Goal: Task Accomplishment & Management: Manage account settings

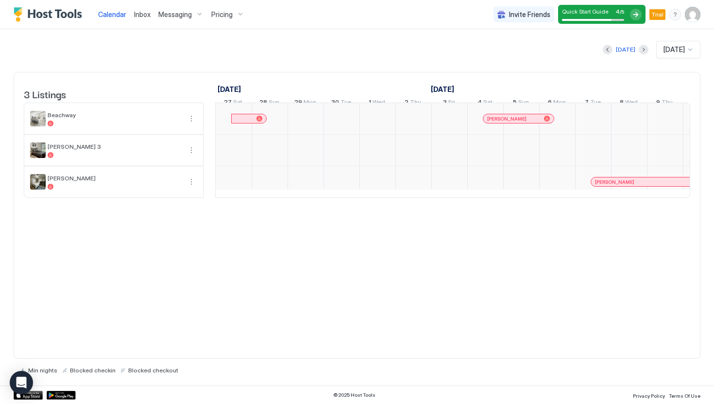
scroll to position [0, 540]
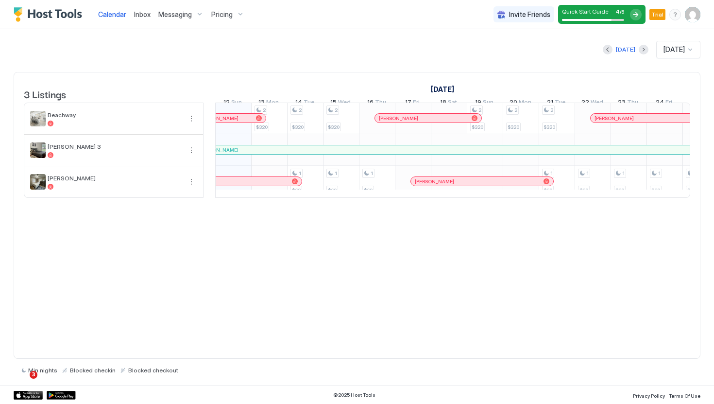
click at [230, 22] on div "Pricing" at bounding box center [227, 14] width 41 height 17
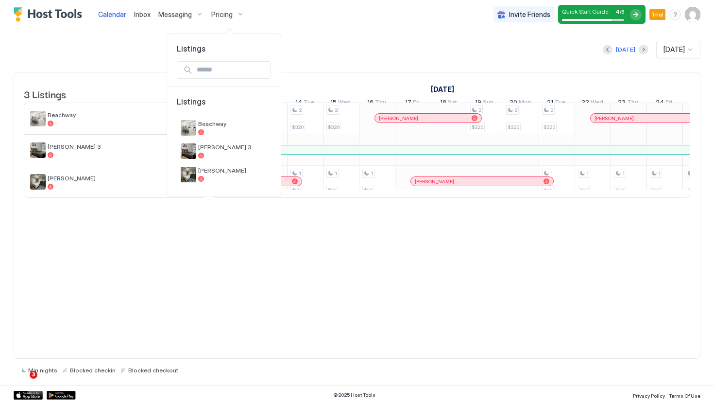
click at [237, 17] on div at bounding box center [357, 202] width 714 height 404
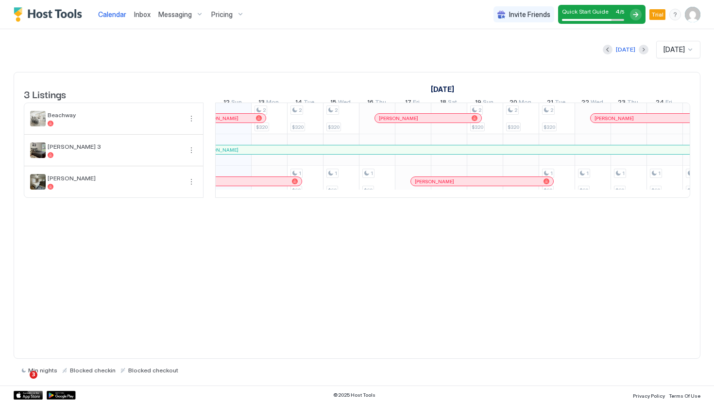
click at [237, 17] on div "Pricing" at bounding box center [227, 14] width 41 height 17
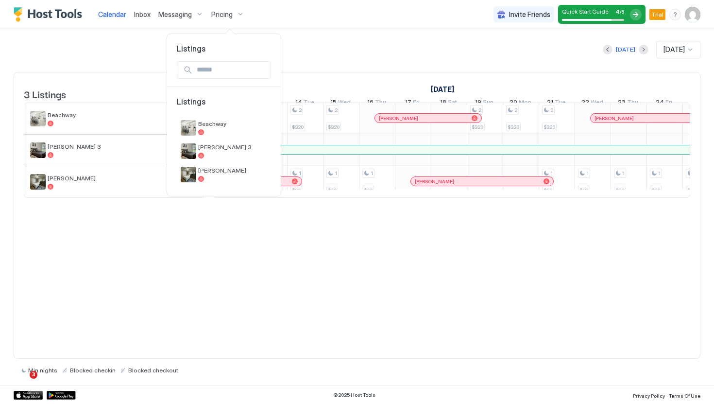
click at [195, 51] on span "Listings" at bounding box center [224, 49] width 114 height 10
click at [402, 52] on div at bounding box center [357, 202] width 714 height 404
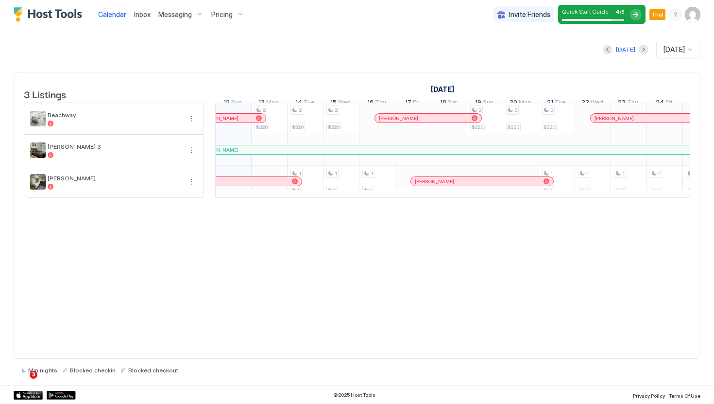
click at [697, 17] on img "User profile" at bounding box center [693, 15] width 16 height 16
click at [627, 52] on div "Settings" at bounding box center [638, 54] width 123 height 17
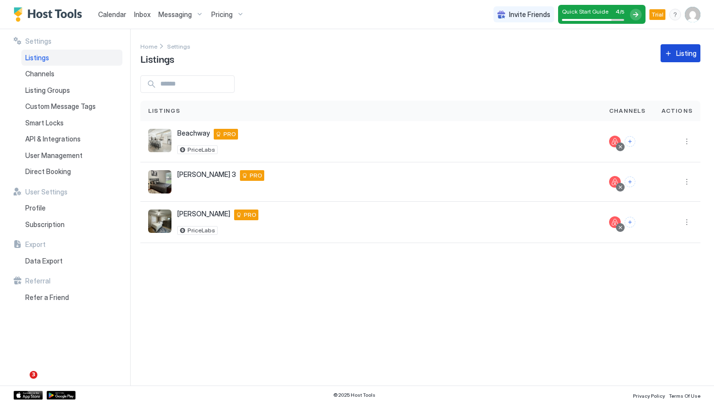
click at [683, 48] on button "Listing" at bounding box center [681, 53] width 40 height 18
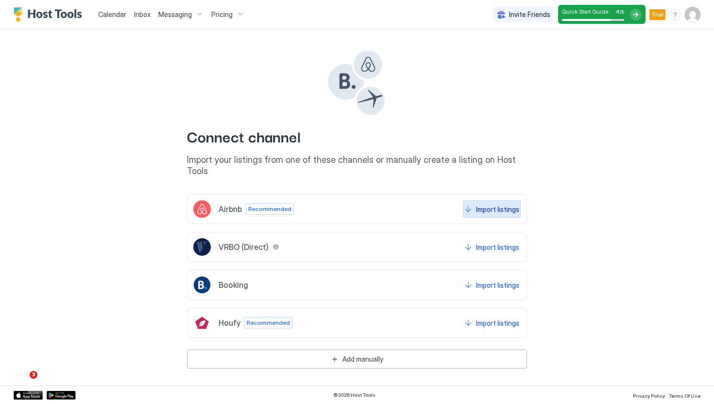
click at [490, 204] on div "Import listings" at bounding box center [497, 209] width 43 height 10
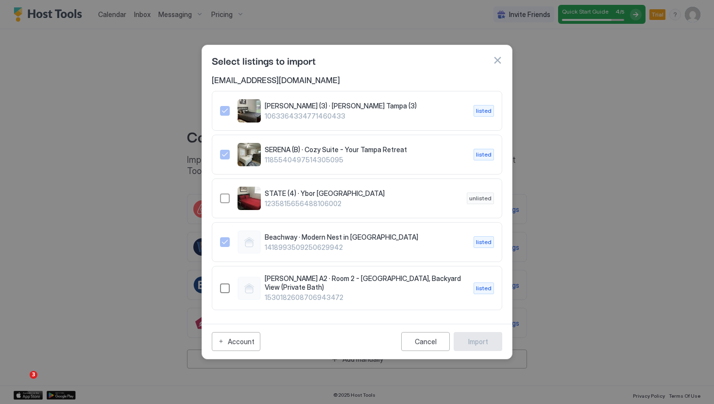
click at [224, 287] on div "1530182608706943472" at bounding box center [225, 288] width 10 height 10
click at [493, 339] on button "Import" at bounding box center [478, 341] width 49 height 19
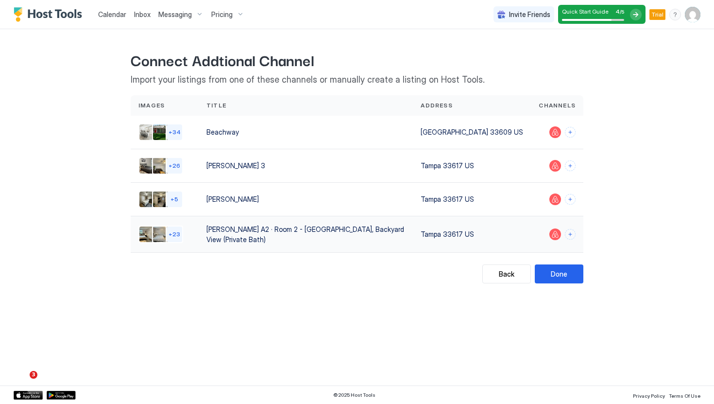
click at [268, 239] on div "Linebaugh A2 · Room 2 - Cozy Queen, Backyard View (Private Bath)" at bounding box center [306, 234] width 214 height 36
click at [549, 267] on button "Done" at bounding box center [559, 273] width 49 height 19
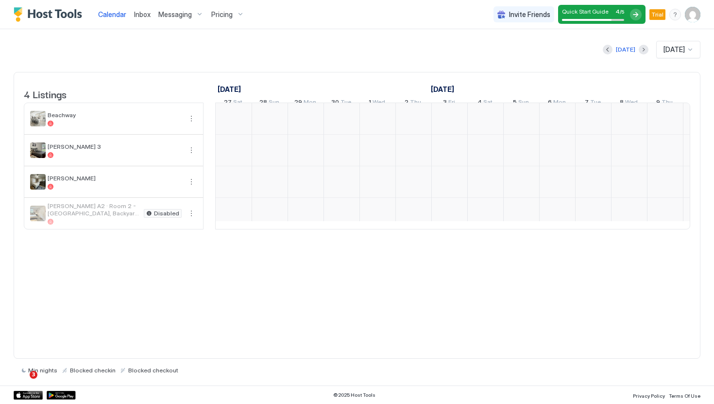
scroll to position [0, 540]
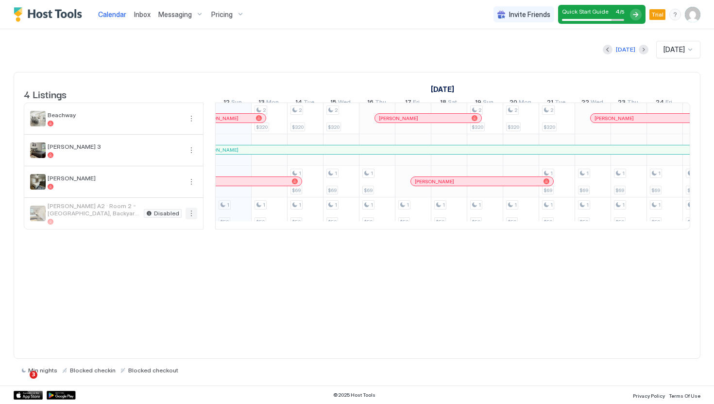
click at [191, 219] on button "More options" at bounding box center [192, 213] width 12 height 12
click at [175, 265] on span "Listing Settings" at bounding box center [174, 265] width 43 height 7
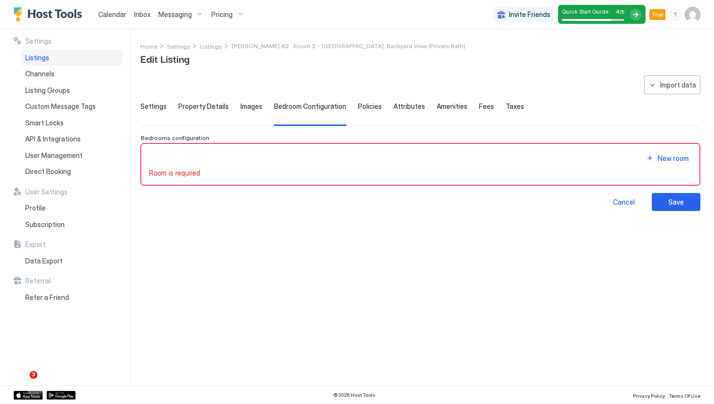
click at [148, 97] on div "**********" at bounding box center [420, 143] width 560 height 136
click at [149, 104] on span "Settings" at bounding box center [153, 106] width 26 height 9
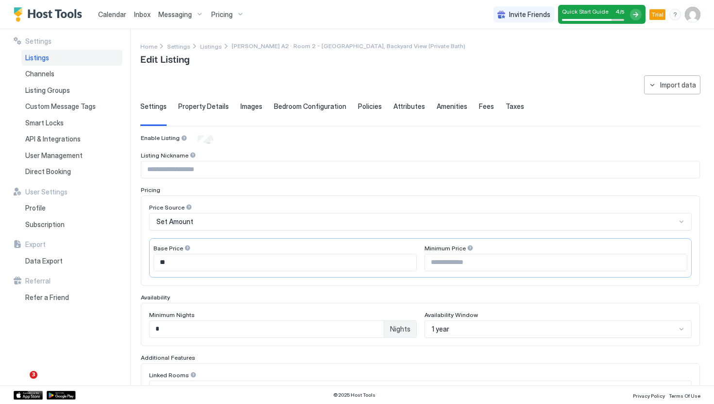
click at [211, 171] on input "Input Field" at bounding box center [420, 169] width 558 height 17
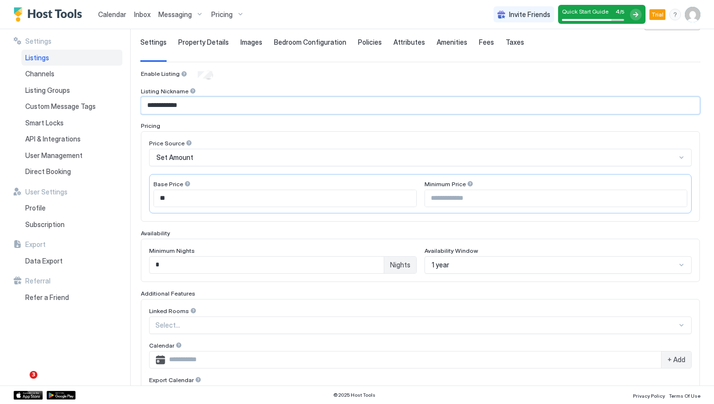
scroll to position [68, 0]
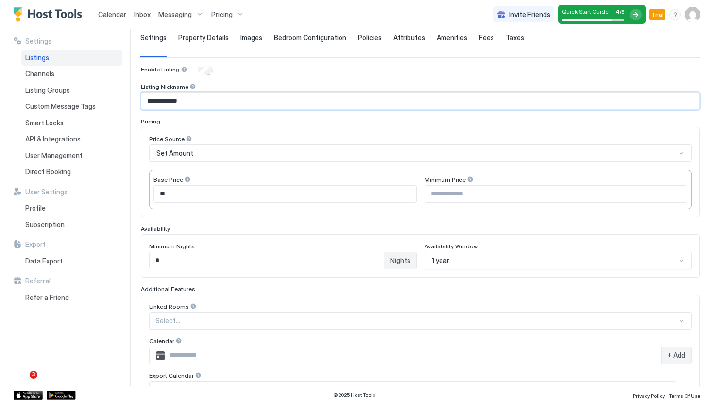
type input "**********"
click at [465, 190] on input "Input Field" at bounding box center [556, 194] width 262 height 17
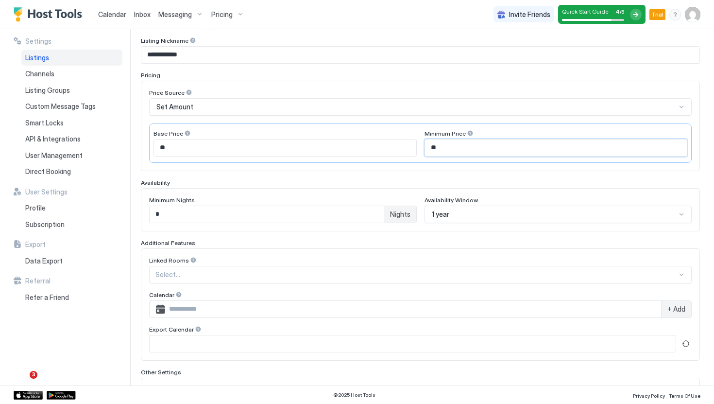
scroll to position [120, 0]
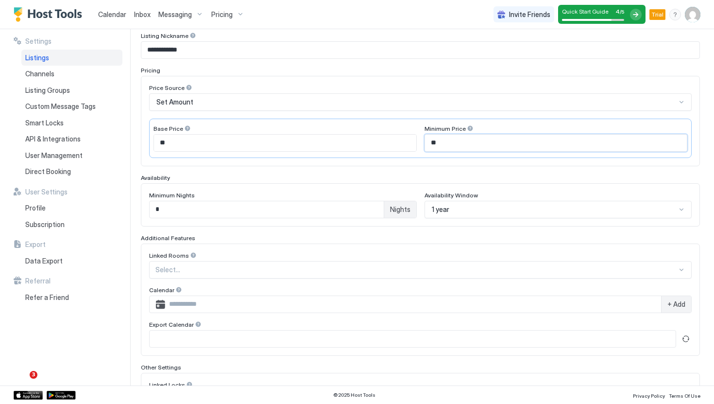
type input "*"
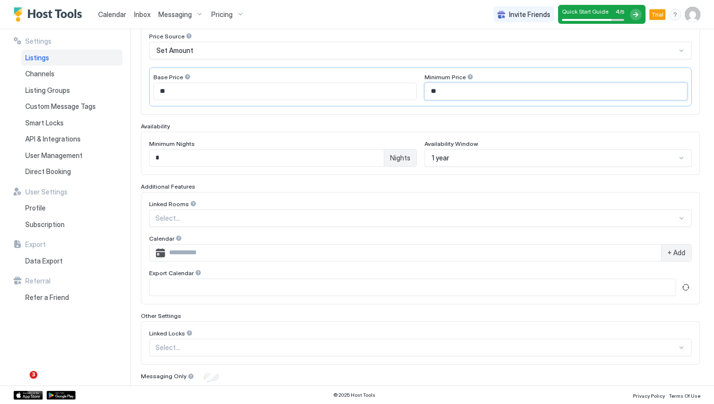
scroll to position [175, 0]
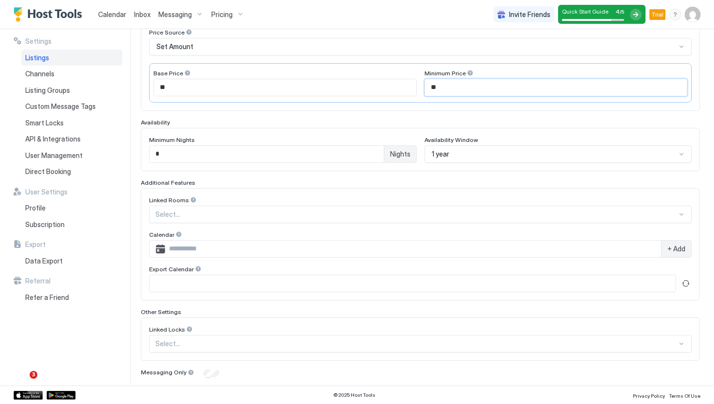
type input "**"
click at [294, 153] on input "*" at bounding box center [267, 154] width 234 height 17
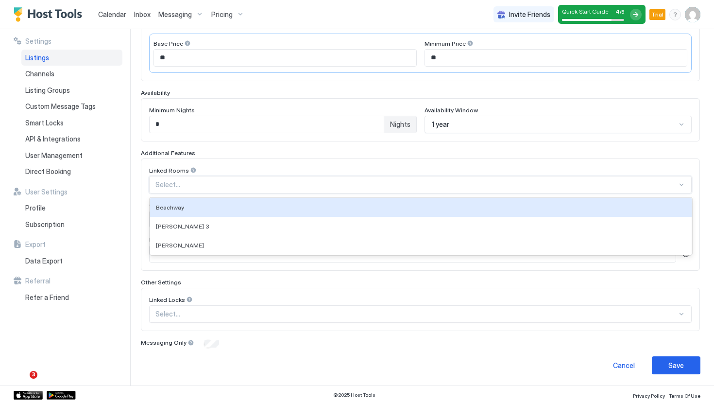
click at [391, 187] on div at bounding box center [416, 184] width 522 height 9
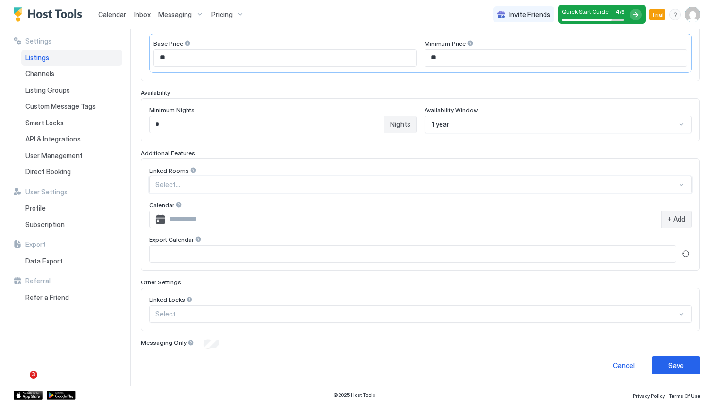
click at [388, 185] on div at bounding box center [416, 184] width 522 height 9
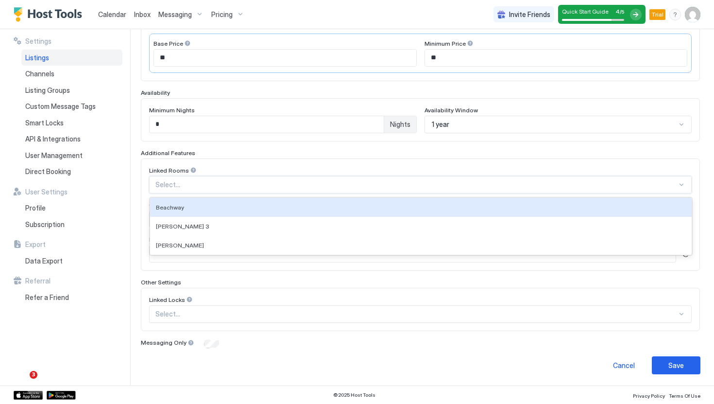
click at [388, 185] on div at bounding box center [416, 184] width 522 height 9
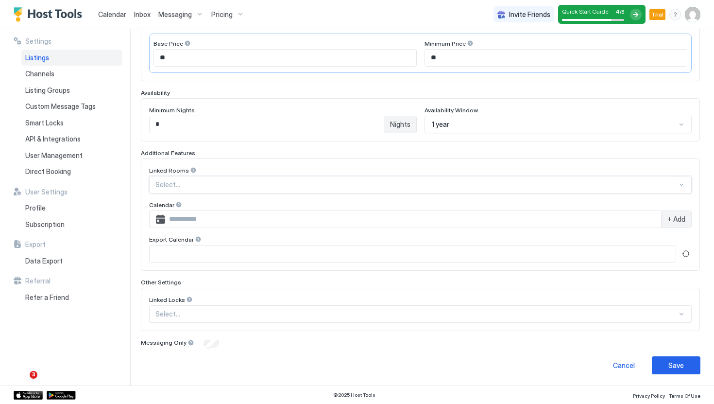
click at [392, 181] on div at bounding box center [416, 184] width 522 height 9
click at [401, 171] on div "Linked Rooms" at bounding box center [420, 171] width 543 height 9
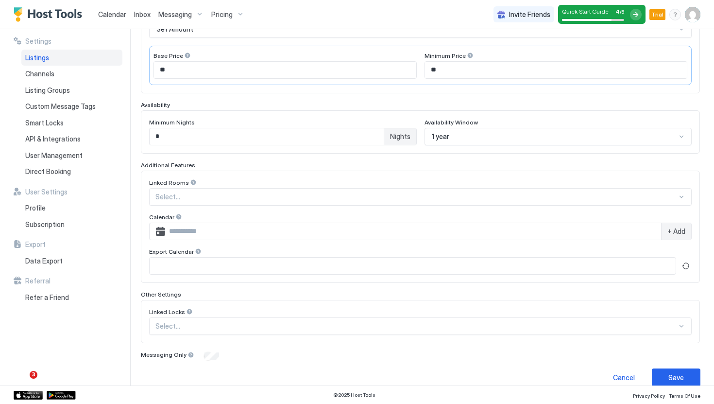
click at [334, 313] on div "Linked Locks" at bounding box center [420, 312] width 543 height 9
click at [333, 326] on div "Select..." at bounding box center [420, 325] width 543 height 17
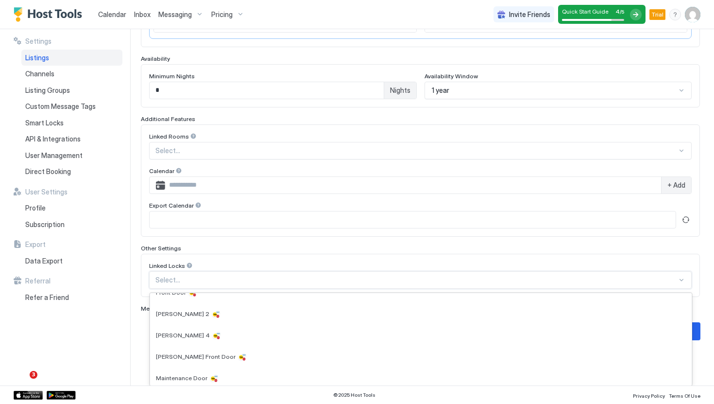
scroll to position [55, 0]
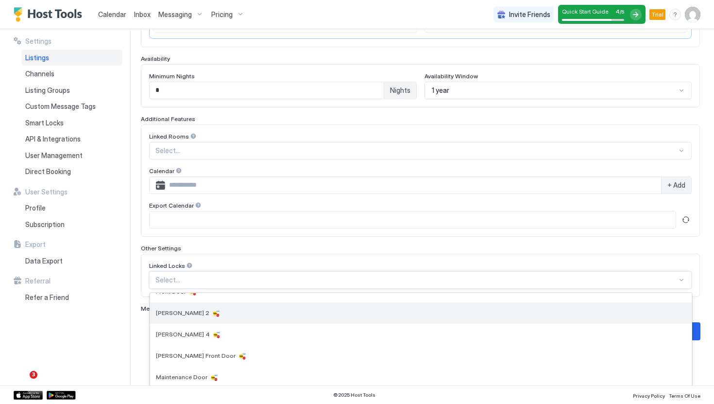
click at [341, 317] on div "[PERSON_NAME] 2" at bounding box center [421, 312] width 542 height 21
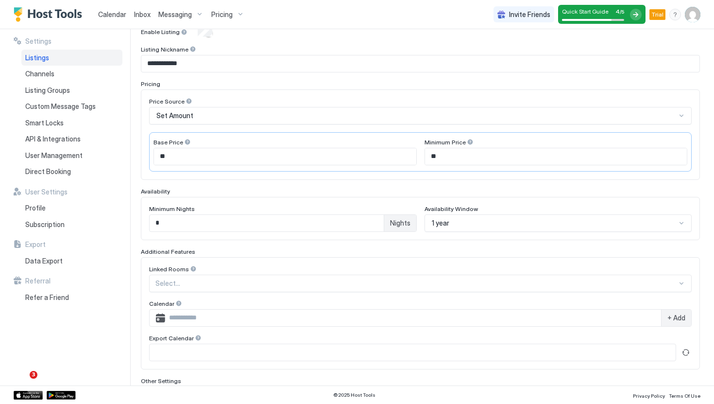
scroll to position [0, 0]
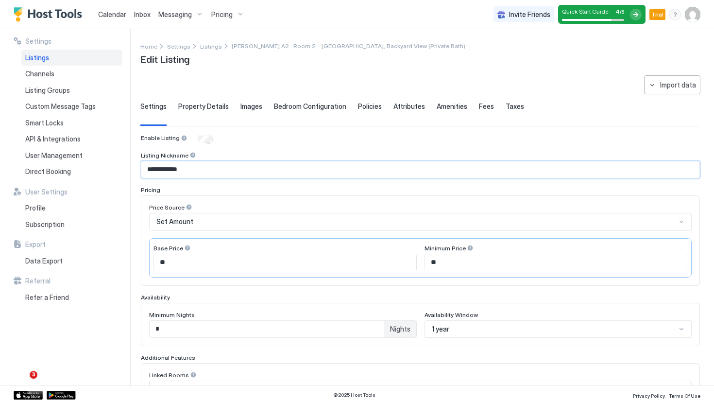
click at [186, 170] on input "**********" at bounding box center [420, 169] width 558 height 17
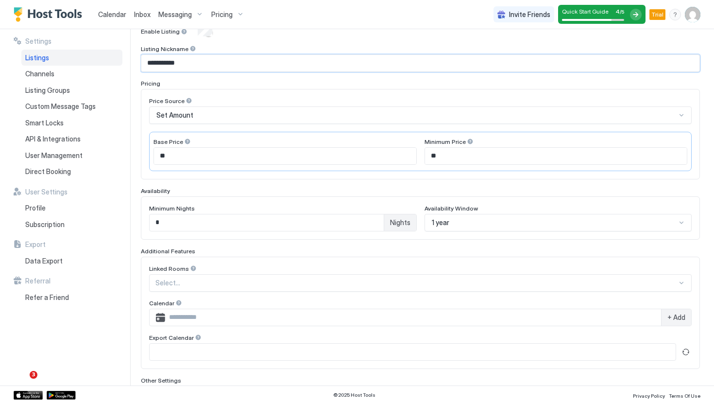
scroll to position [40, 0]
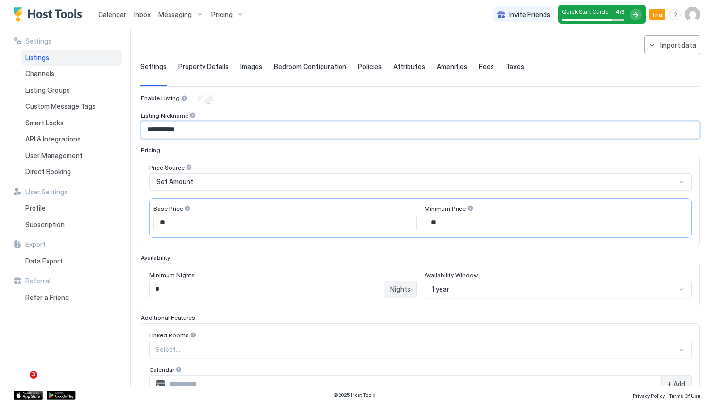
type input "**********"
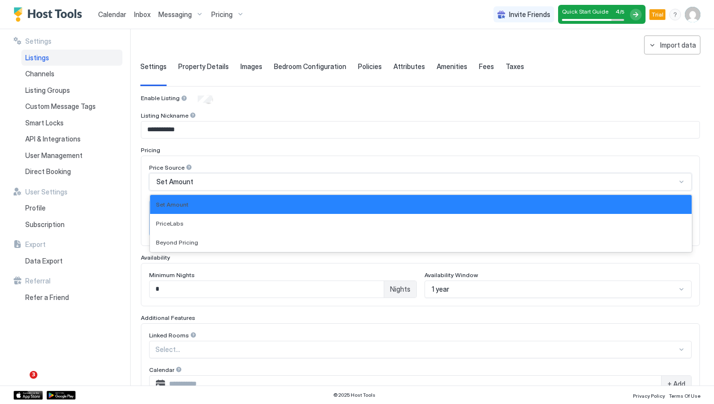
click at [219, 175] on div "Set Amount" at bounding box center [420, 181] width 543 height 17
click at [221, 175] on div "Set Amount" at bounding box center [420, 181] width 543 height 17
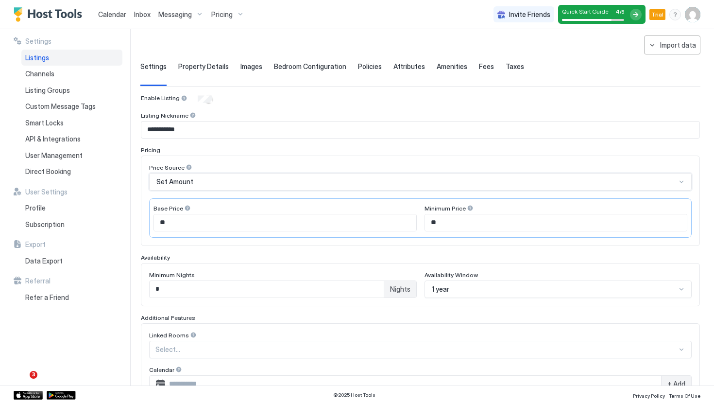
click at [221, 175] on div "Set Amount" at bounding box center [420, 181] width 543 height 17
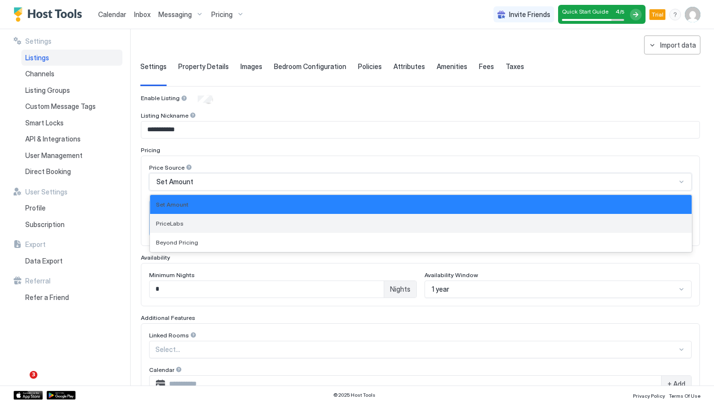
click at [197, 221] on div "PriceLabs" at bounding box center [421, 223] width 530 height 7
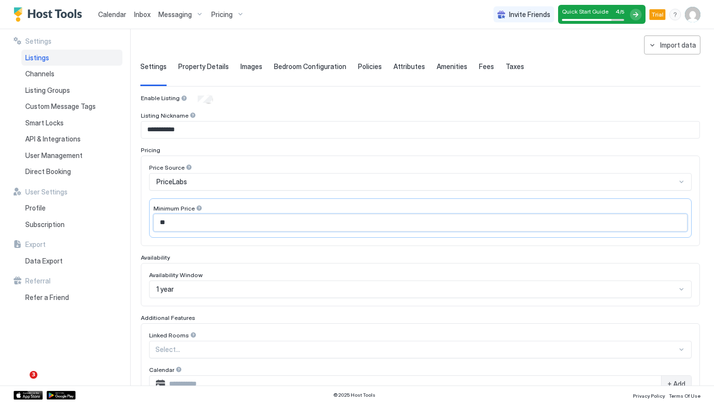
click at [246, 220] on input "**" at bounding box center [420, 222] width 533 height 17
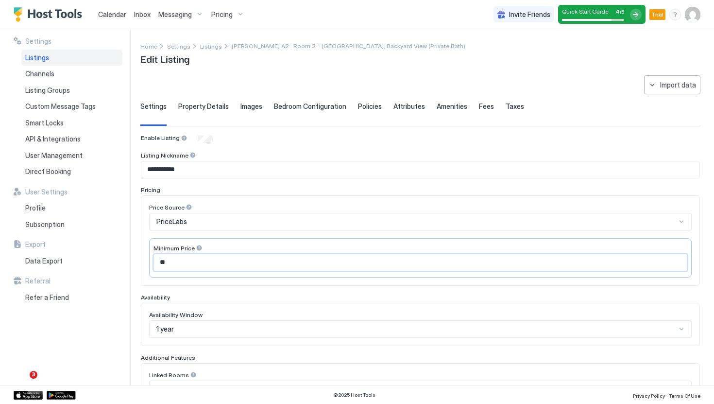
scroll to position [222, 0]
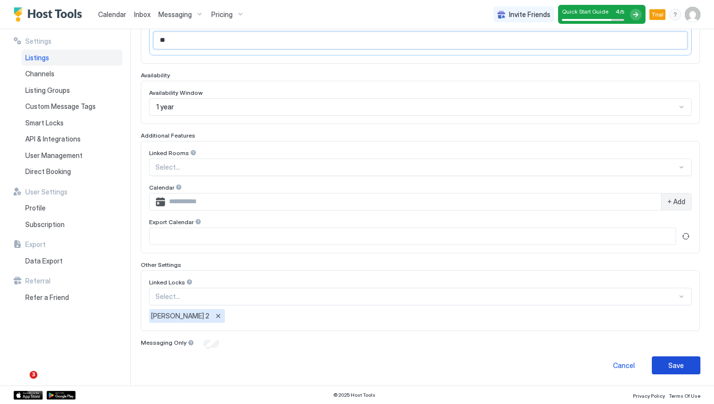
type input "**"
click at [679, 371] on button "Save" at bounding box center [676, 365] width 49 height 18
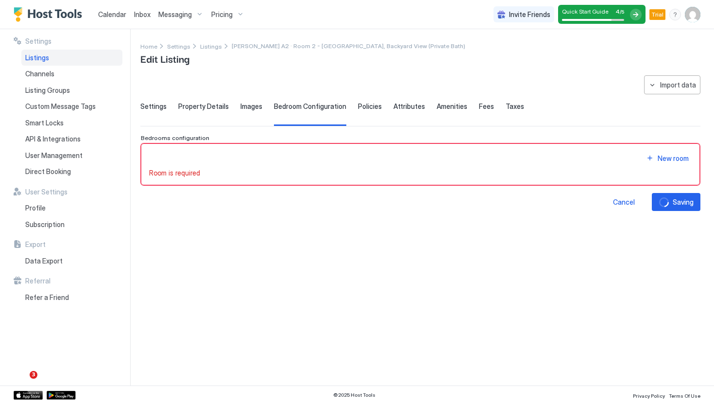
scroll to position [0, 0]
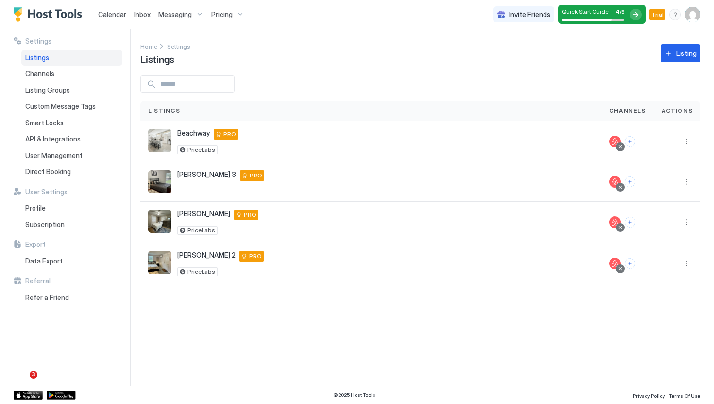
click at [416, 68] on div "Settings Home Settings Listings Listing Listings Channels Actions Beachway Tamp…" at bounding box center [427, 207] width 574 height 356
click at [279, 190] on div "Linebaugh 3 Tampa 33617 US PRO" at bounding box center [370, 181] width 445 height 23
click at [462, 173] on div "Linebaugh 3 Tampa 33617 US PRO" at bounding box center [370, 181] width 445 height 23
click at [684, 182] on button "More options" at bounding box center [687, 182] width 12 height 12
click at [660, 230] on span "Listing Settings" at bounding box center [664, 226] width 43 height 7
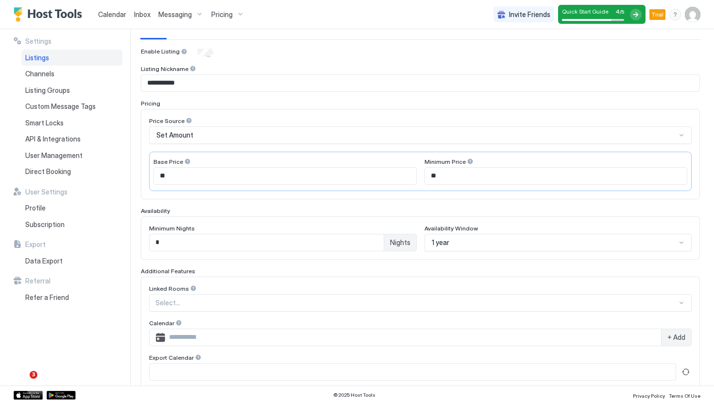
scroll to position [87, 0]
click at [263, 138] on div "Set Amount" at bounding box center [420, 133] width 543 height 17
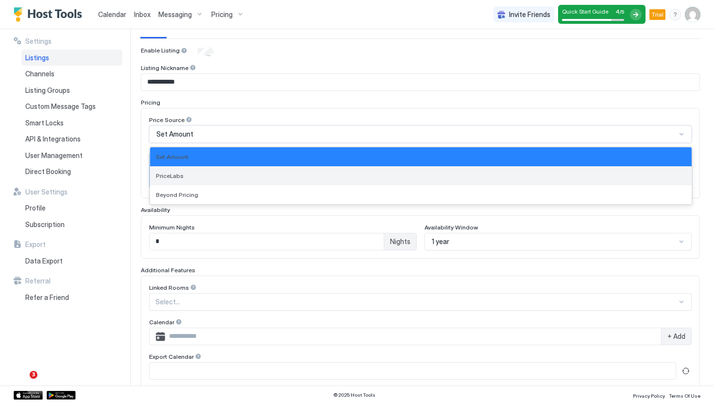
click at [244, 172] on div "PriceLabs" at bounding box center [421, 175] width 530 height 7
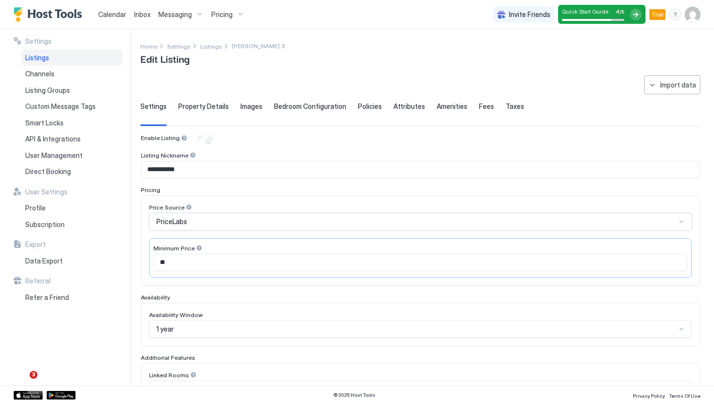
scroll to position [205, 0]
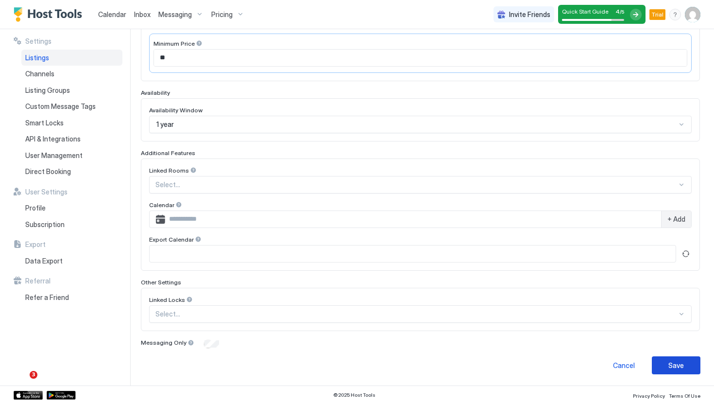
click at [662, 361] on button "Save" at bounding box center [676, 365] width 49 height 18
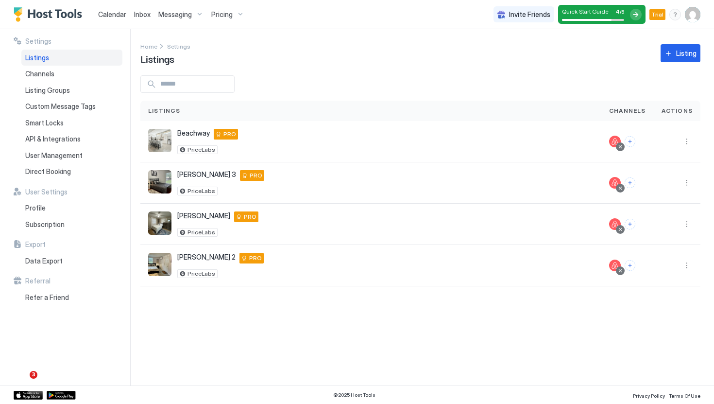
click at [224, 16] on span "Pricing" at bounding box center [221, 14] width 21 height 9
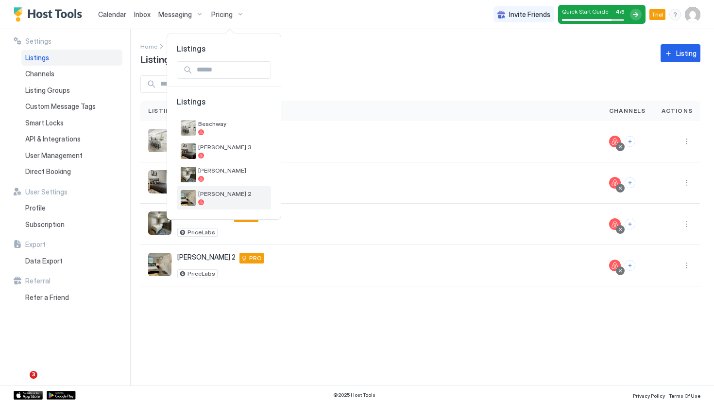
click at [225, 191] on span "[PERSON_NAME] 2" at bounding box center [232, 193] width 69 height 7
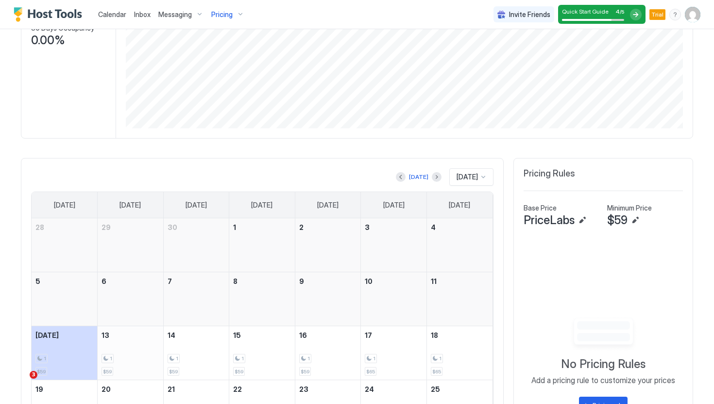
scroll to position [204, 0]
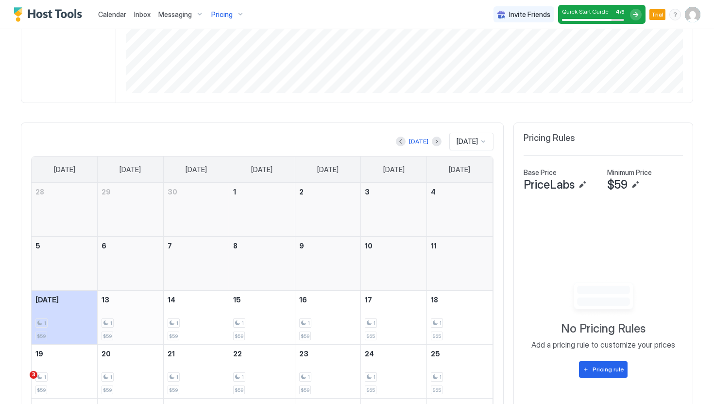
click at [134, 322] on div "1" at bounding box center [131, 322] width 58 height 9
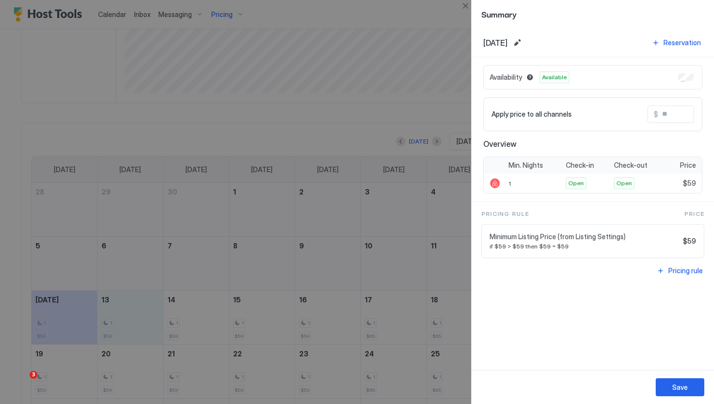
click at [248, 285] on div at bounding box center [357, 202] width 714 height 404
click at [349, 125] on div at bounding box center [357, 202] width 714 height 404
click at [470, 226] on div at bounding box center [357, 202] width 714 height 404
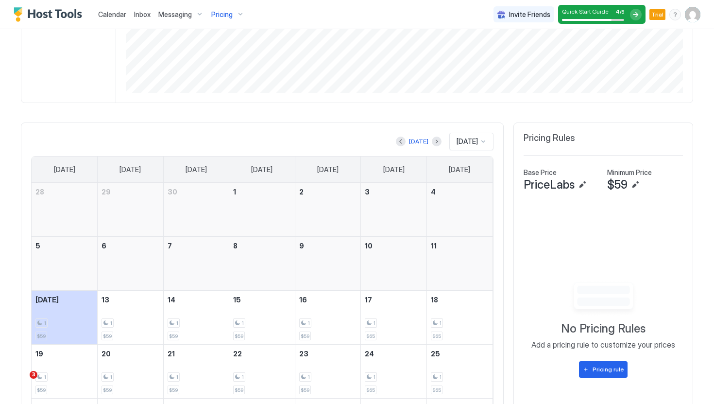
click at [367, 251] on link "10" at bounding box center [394, 246] width 66 height 18
click at [384, 263] on div at bounding box center [394, 269] width 66 height 28
click at [244, 317] on div "1 $59" at bounding box center [262, 317] width 58 height 46
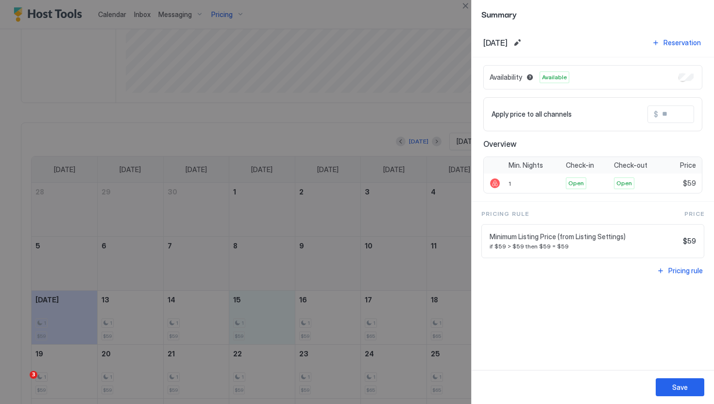
drag, startPoint x: 86, startPoint y: 322, endPoint x: 236, endPoint y: 322, distance: 149.6
click at [236, 322] on div at bounding box center [357, 202] width 714 height 404
drag, startPoint x: 205, startPoint y: 320, endPoint x: 91, endPoint y: 310, distance: 114.0
click at [91, 310] on div at bounding box center [357, 202] width 714 height 404
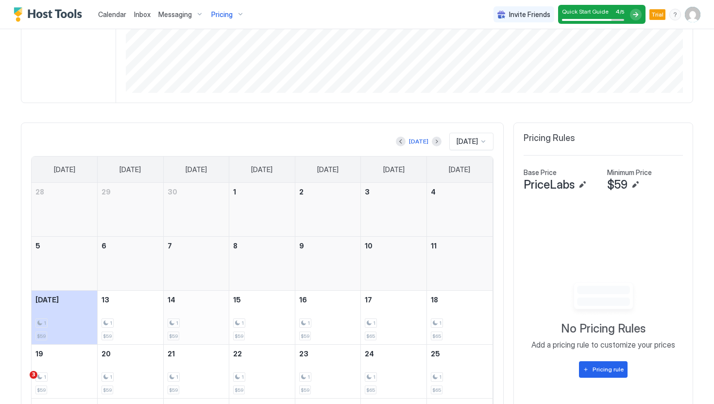
click at [204, 325] on div "1" at bounding box center [197, 322] width 58 height 9
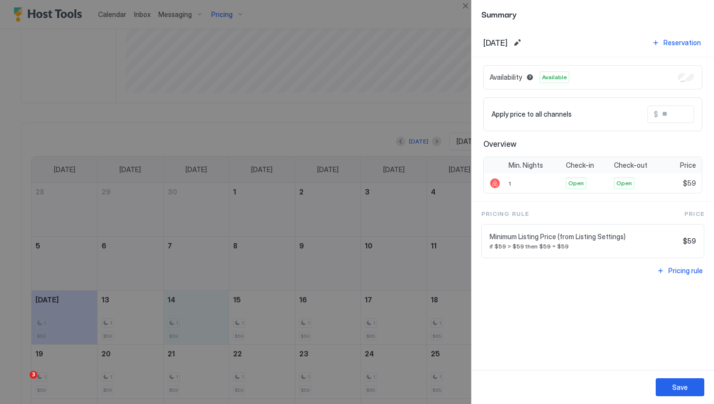
click at [121, 324] on div at bounding box center [357, 202] width 714 height 404
drag, startPoint x: 69, startPoint y: 320, endPoint x: 204, endPoint y: 320, distance: 134.1
click at [204, 320] on div at bounding box center [357, 202] width 714 height 404
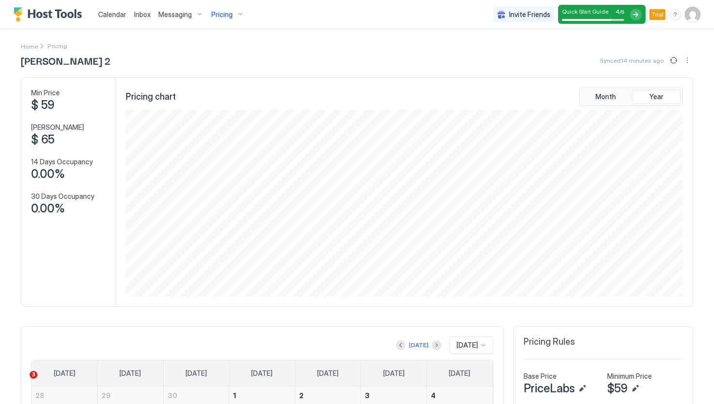
scroll to position [290, 0]
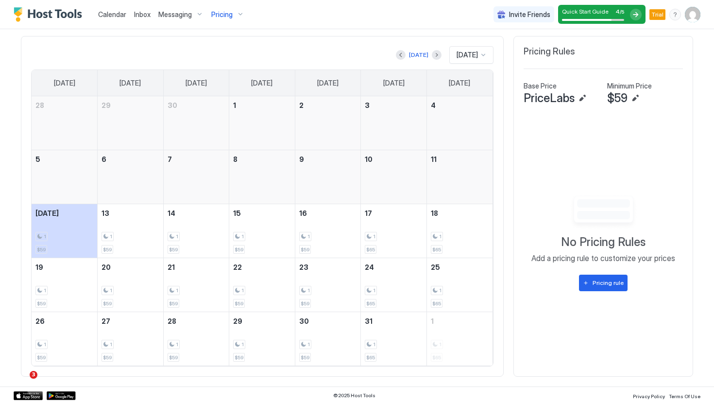
click at [114, 17] on span "Calendar" at bounding box center [112, 14] width 28 height 8
click at [110, 17] on span "Calendar" at bounding box center [112, 14] width 28 height 8
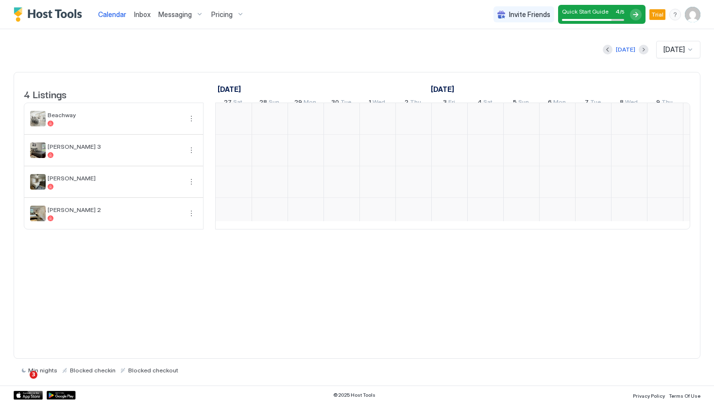
scroll to position [0, 540]
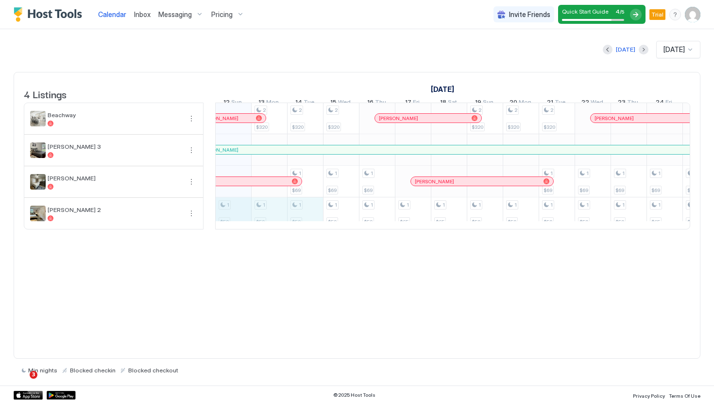
drag, startPoint x: 241, startPoint y: 219, endPoint x: 306, endPoint y: 218, distance: 65.1
click at [306, 218] on div "1 $59 2 $320 1 $59 2 $320 1 $69 1 $59 2 $320 1 $69 1 $59 1 $69 1 $59 1 $65 1 $6…" at bounding box center [628, 166] width 1905 height 126
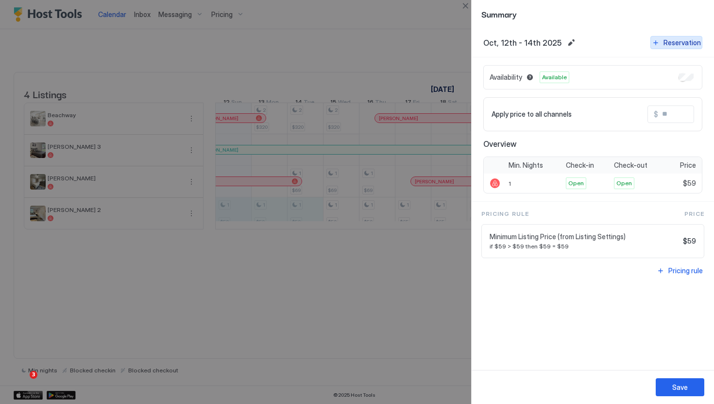
click at [691, 43] on div "Reservation" at bounding box center [682, 42] width 37 height 10
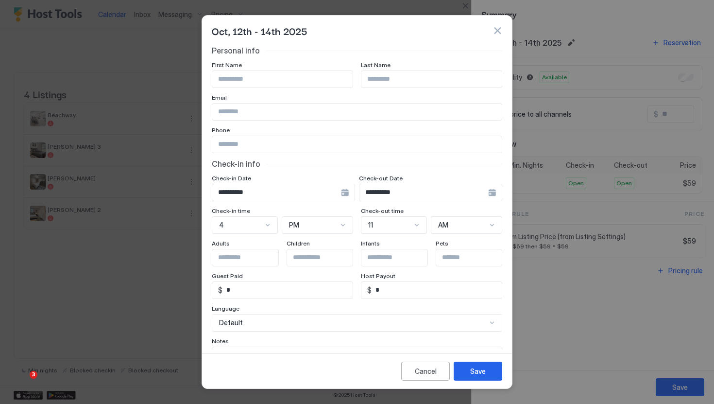
click at [279, 83] on input "Input Field" at bounding box center [282, 79] width 140 height 17
paste input "**********"
click at [249, 82] on input "**********" at bounding box center [282, 79] width 140 height 17
type input "*****"
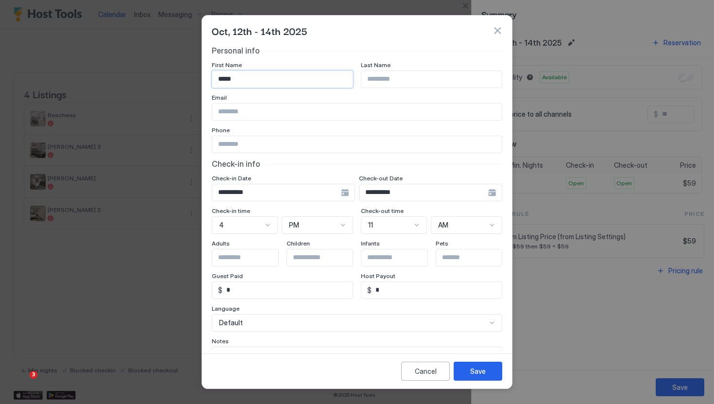
click at [414, 81] on input "Input Field" at bounding box center [431, 79] width 140 height 17
paste input "*****"
type input "*****"
click at [483, 368] on div "Save" at bounding box center [478, 371] width 16 height 10
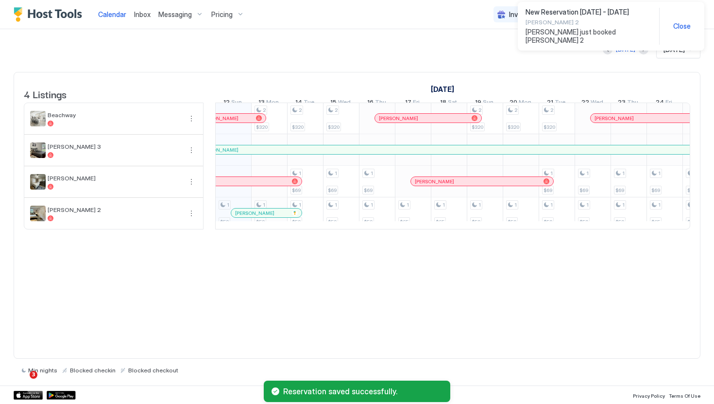
click at [495, 46] on div "Today Oct 2025" at bounding box center [357, 49] width 687 height 17
click at [310, 289] on div "4 Listings September 2025 October 2025 November 2025 27 Sat 28 Sun 29 Mon 30 Tu…" at bounding box center [357, 215] width 687 height 287
click at [453, 86] on link "October 2025" at bounding box center [442, 89] width 28 height 14
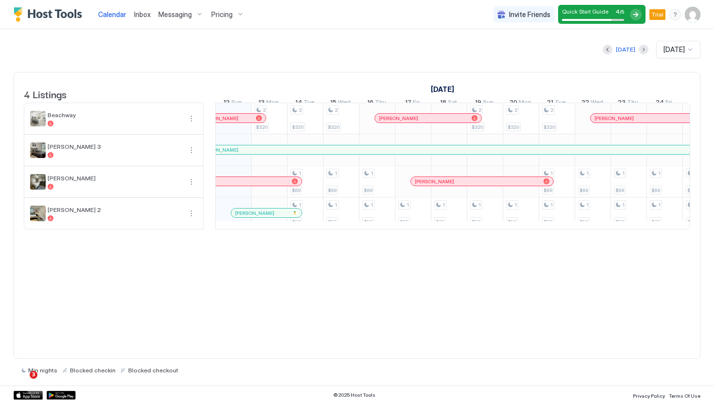
click at [370, 85] on div "October 2025" at bounding box center [376, 89] width 1114 height 14
click at [694, 18] on img "User profile" at bounding box center [693, 15] width 16 height 16
click at [697, 8] on div at bounding box center [357, 202] width 714 height 404
click at [694, 25] on div "Invite Friends Quick Start Guide 4 / 5 Trial KC" at bounding box center [597, 14] width 207 height 29
click at [694, 16] on img "User profile" at bounding box center [693, 15] width 16 height 16
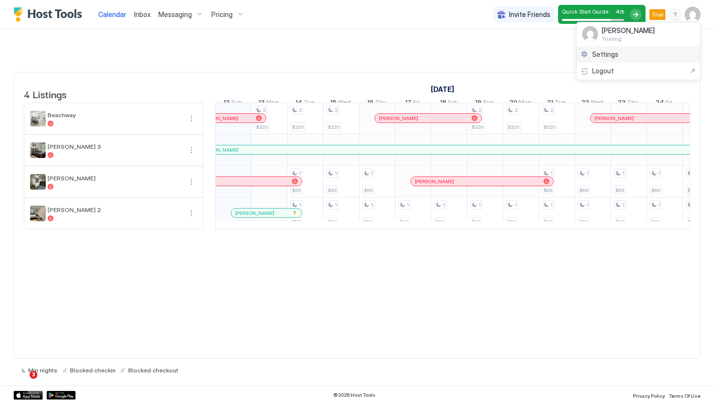
click at [632, 52] on div "Settings" at bounding box center [638, 54] width 123 height 17
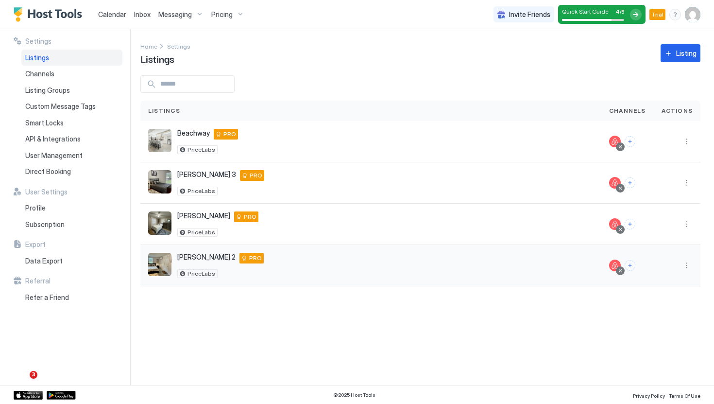
click at [553, 262] on div "Linebaugh 2 Tampa 33617 US PRO PriceLabs" at bounding box center [370, 265] width 445 height 25
click at [695, 268] on div at bounding box center [677, 265] width 47 height 41
click at [689, 267] on button "More options" at bounding box center [687, 265] width 12 height 12
click at [55, 211] on div at bounding box center [357, 202] width 714 height 404
click at [269, 61] on div "Home Settings Listings Listing" at bounding box center [420, 53] width 560 height 25
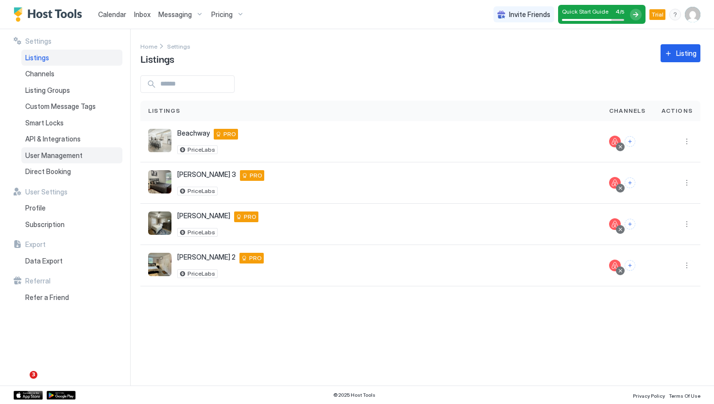
click at [69, 154] on span "User Management" at bounding box center [53, 155] width 57 height 9
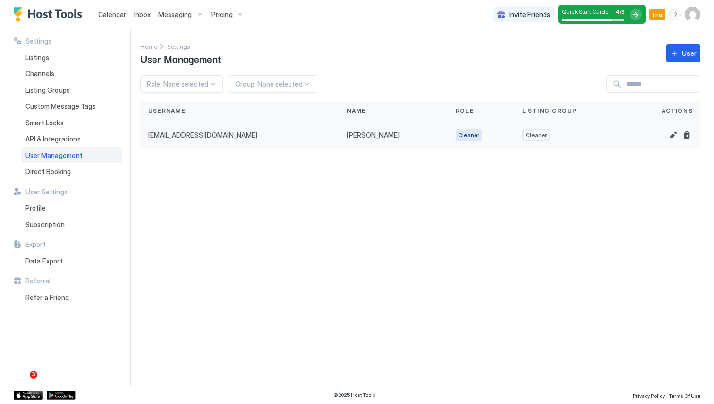
click at [626, 131] on div at bounding box center [663, 135] width 74 height 28
click at [670, 134] on button "Edit" at bounding box center [673, 135] width 12 height 12
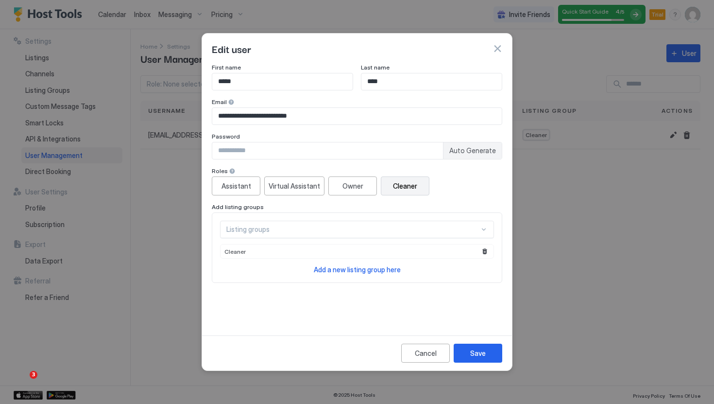
click at [555, 195] on div at bounding box center [357, 202] width 714 height 404
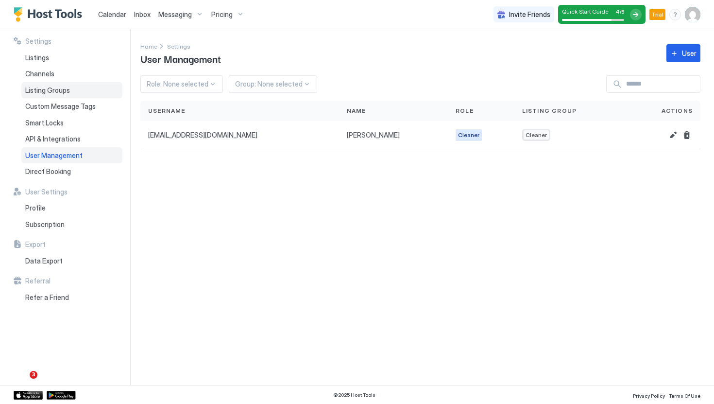
click at [84, 86] on div "Listing Groups" at bounding box center [71, 90] width 101 height 17
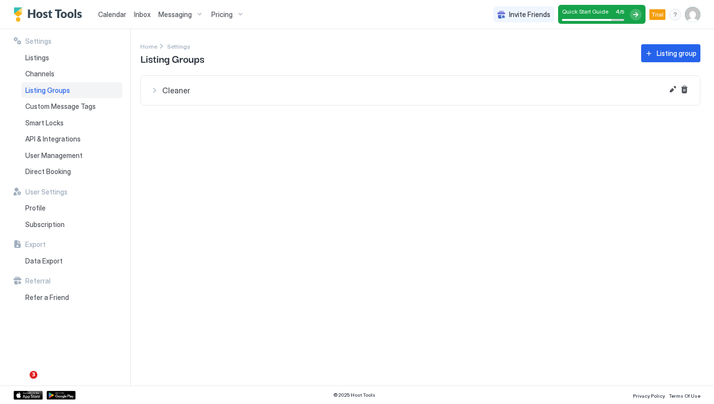
click at [264, 90] on span "Cleaner" at bounding box center [426, 90] width 528 height 10
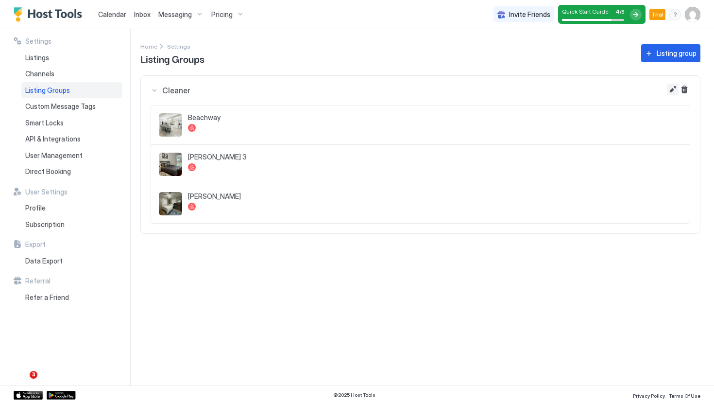
click at [667, 88] on button "Edit" at bounding box center [673, 90] width 12 height 12
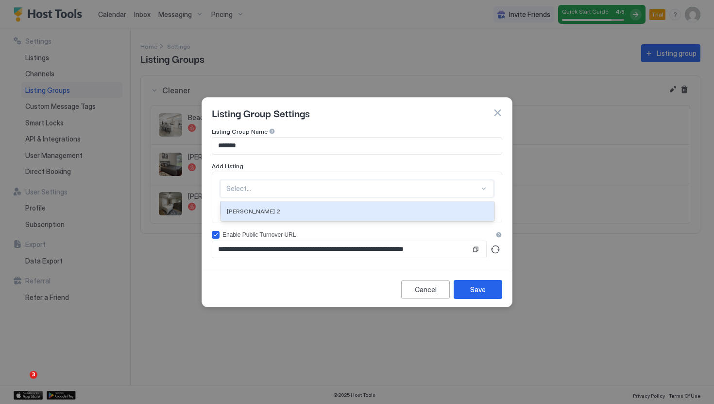
click at [282, 190] on div at bounding box center [352, 188] width 253 height 9
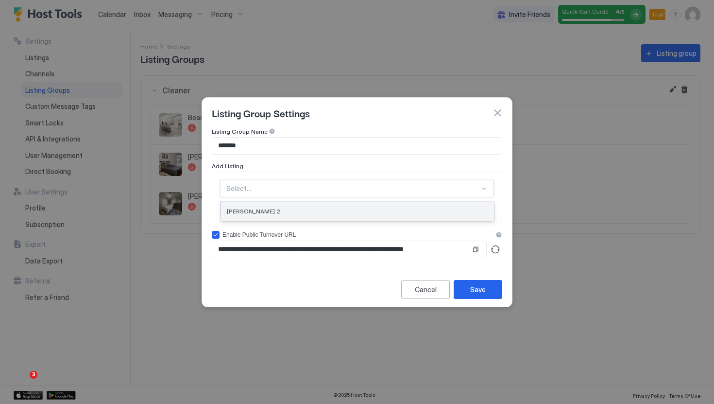
click at [291, 216] on div "[PERSON_NAME] 2" at bounding box center [357, 211] width 273 height 19
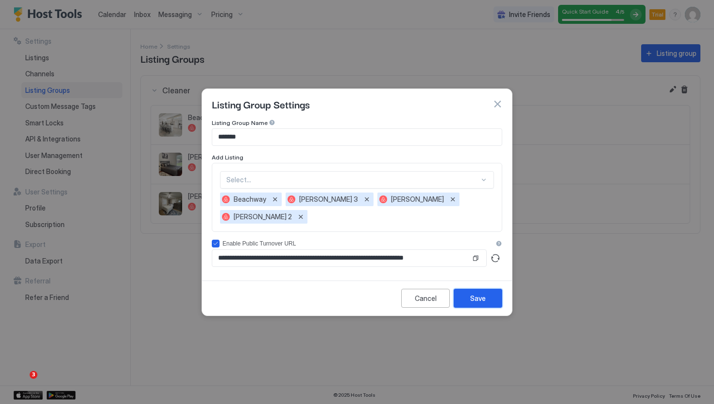
click at [484, 293] on div "Save" at bounding box center [478, 298] width 16 height 10
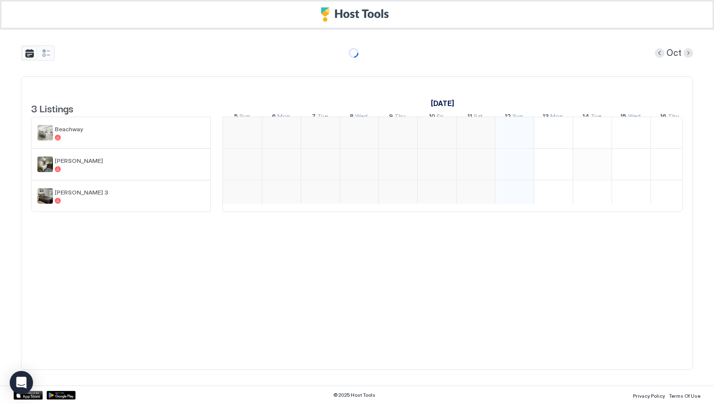
scroll to position [0, 273]
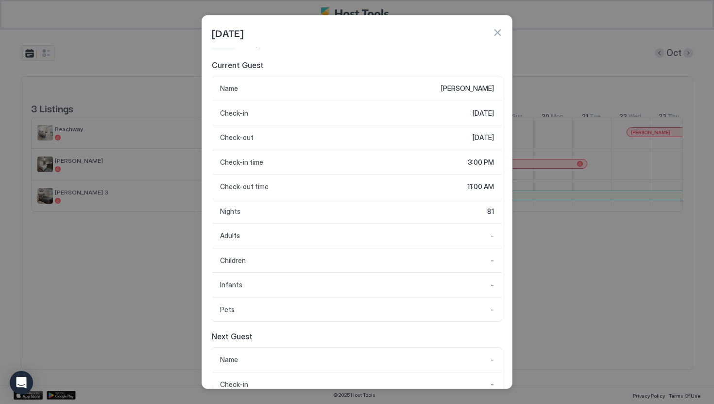
scroll to position [0, 0]
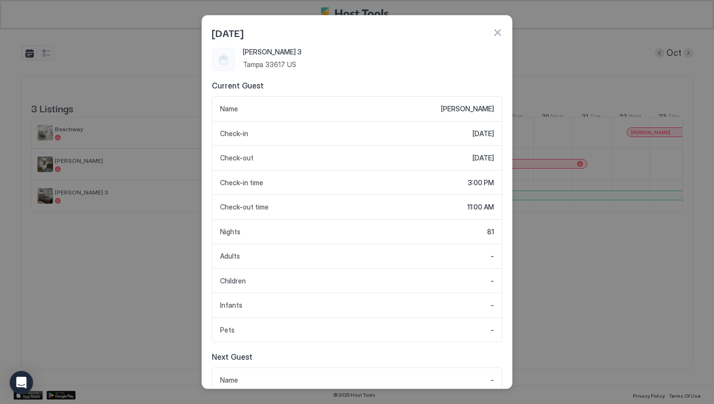
click at [535, 301] on div at bounding box center [357, 202] width 714 height 404
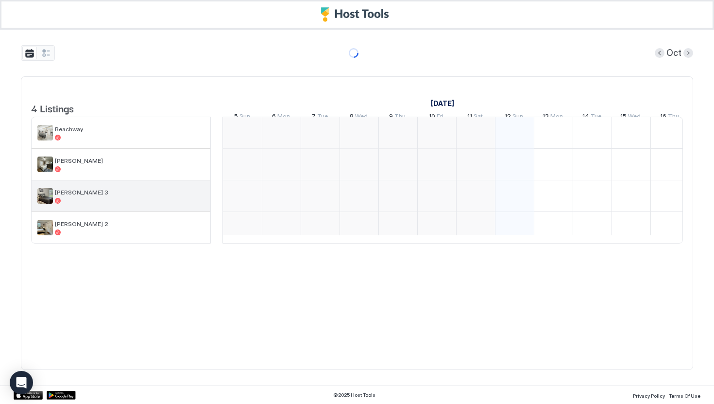
scroll to position [0, 273]
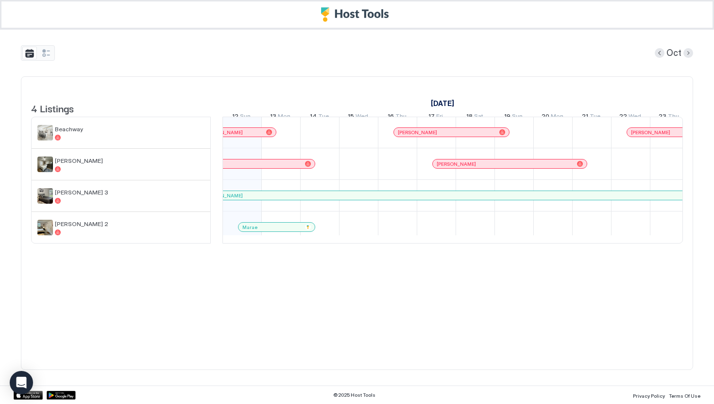
click at [294, 230] on div "Marae" at bounding box center [271, 227] width 59 height 6
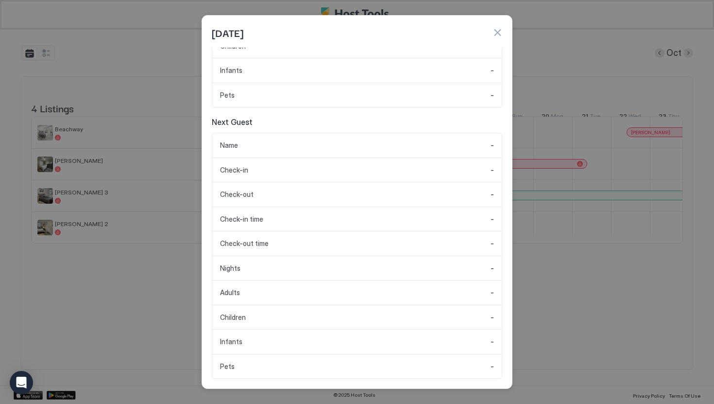
scroll to position [0, 0]
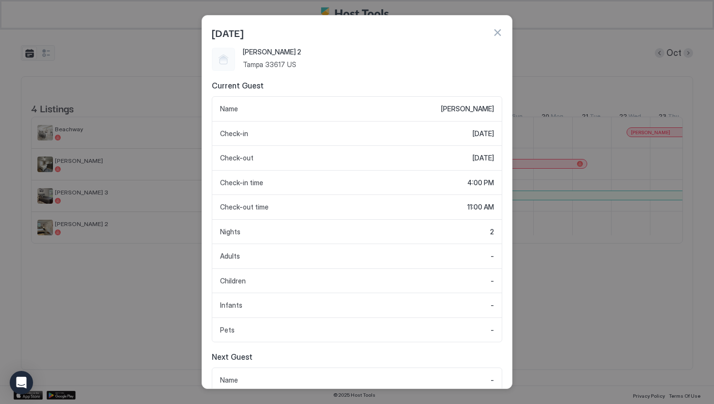
click at [572, 262] on div at bounding box center [357, 202] width 714 height 404
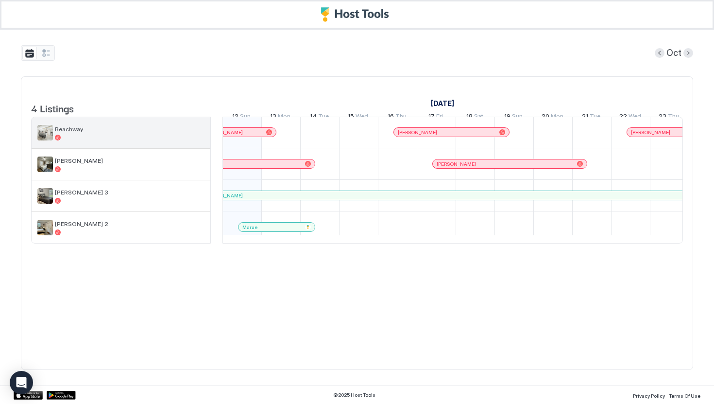
click at [46, 140] on img "listing image" at bounding box center [45, 133] width 16 height 16
click at [67, 140] on div at bounding box center [130, 138] width 150 height 6
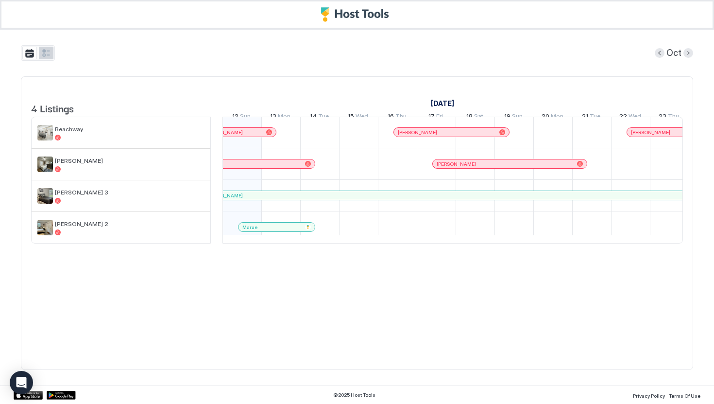
click at [46, 51] on button "tab-group" at bounding box center [46, 53] width 15 height 13
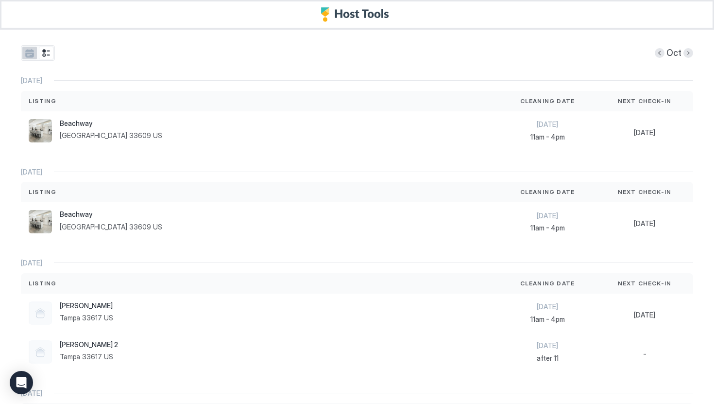
click at [32, 51] on button "tab-group" at bounding box center [29, 53] width 15 height 13
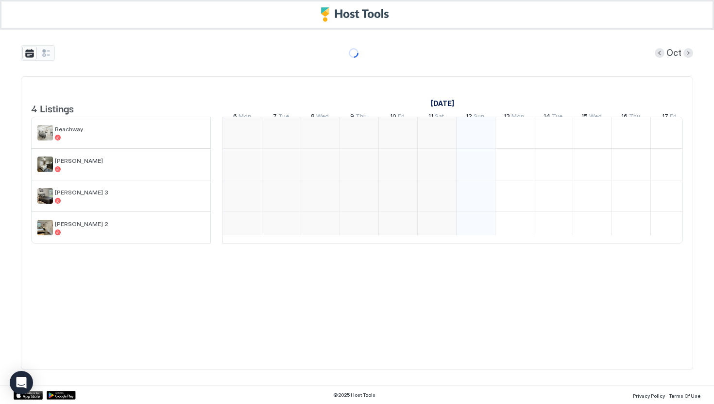
scroll to position [0, 273]
